Goal: Information Seeking & Learning: Learn about a topic

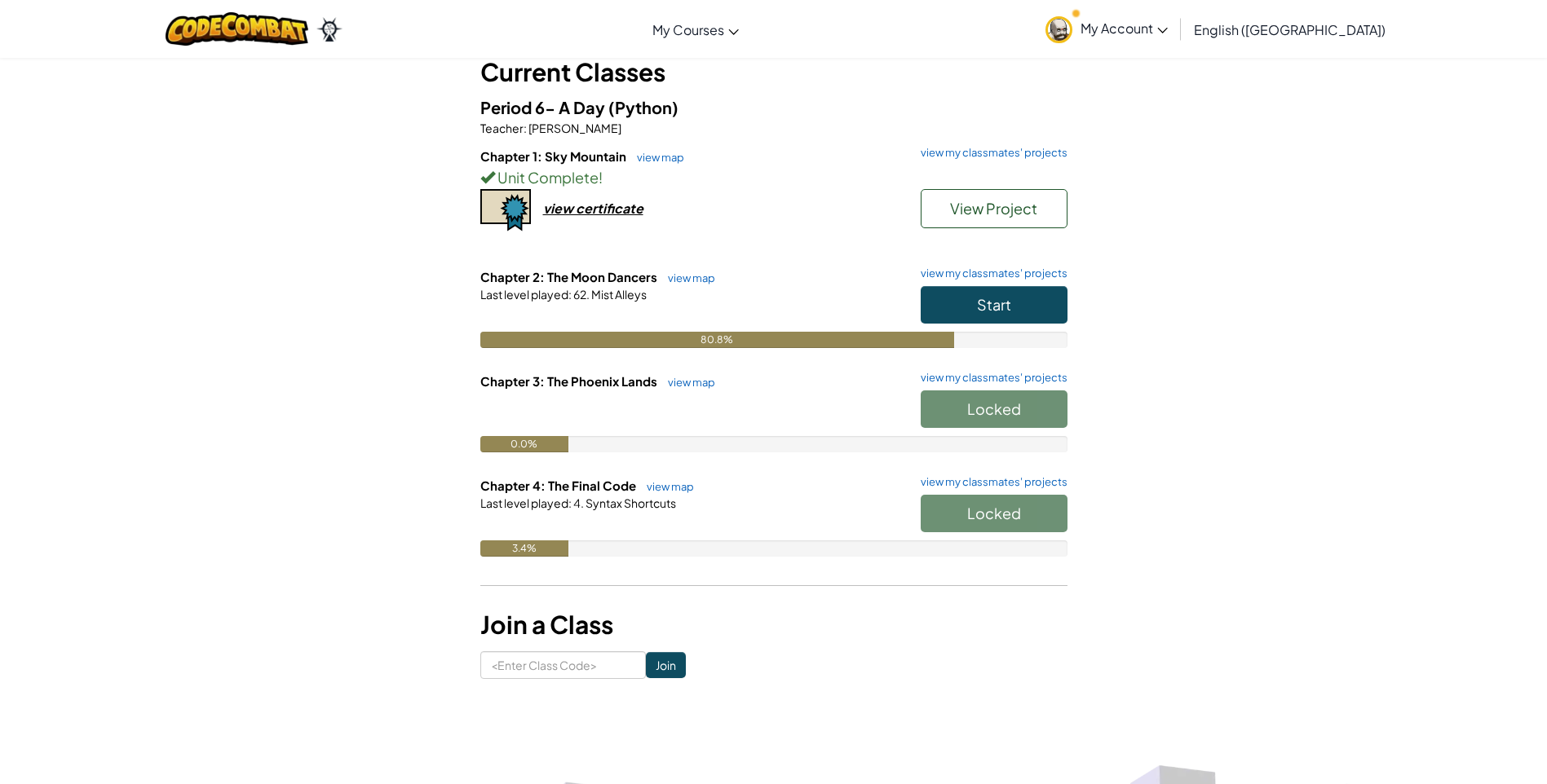
scroll to position [89, 0]
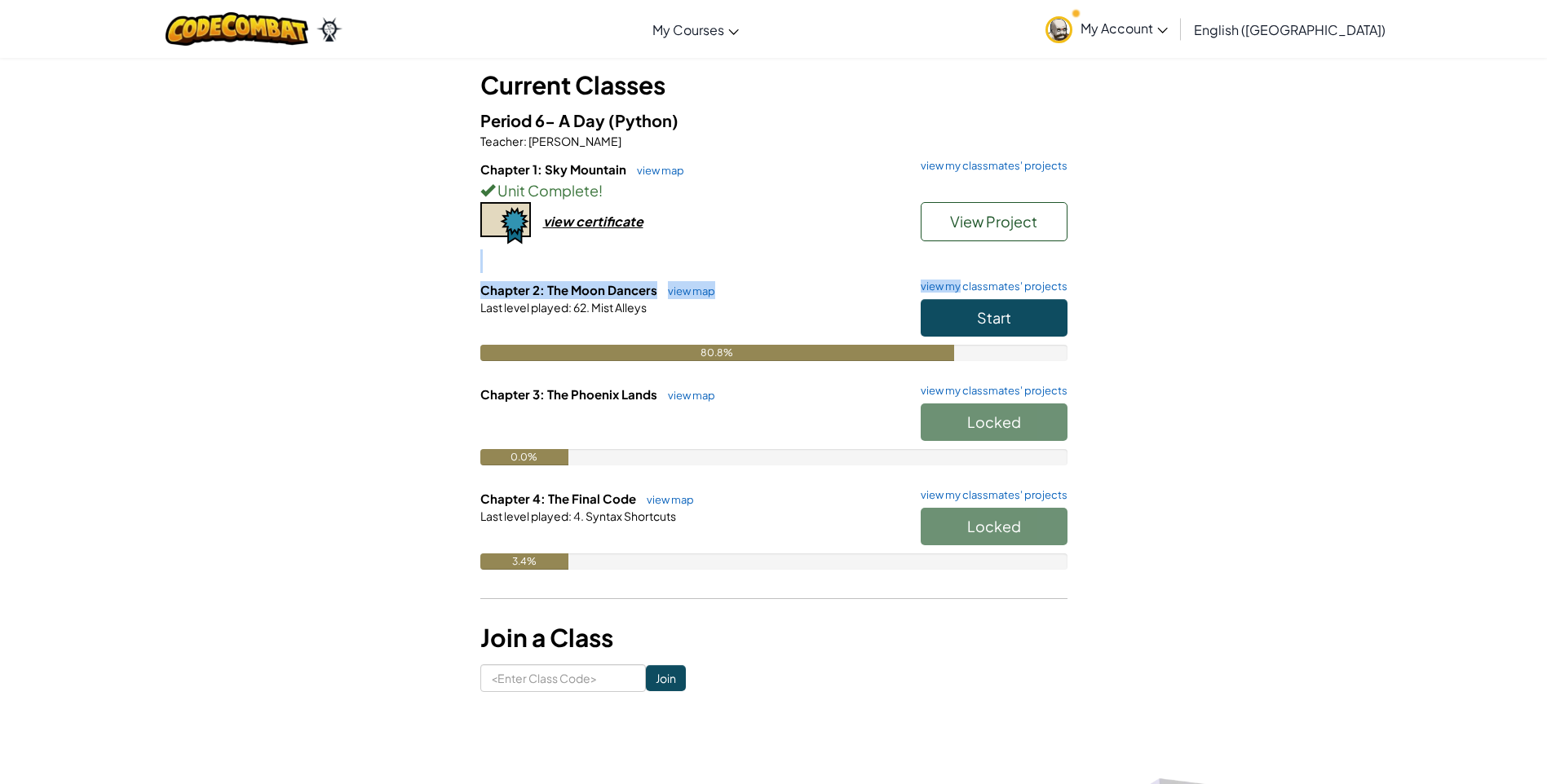
drag, startPoint x: 960, startPoint y: 288, endPoint x: 786, endPoint y: 265, distance: 175.5
click at [786, 265] on div "Period 6- A Day (Python) Teacher : [PERSON_NAME] Chapter 1: Sky Mountain view m…" at bounding box center [774, 351] width 587 height 487
click at [867, 237] on div "Chapter 1: Sky Mountain view map view my classmates' projects Unit Complete ! V…" at bounding box center [774, 221] width 587 height 120
click at [944, 225] on button "View Project" at bounding box center [994, 221] width 147 height 39
